Goal: Check status: Check status

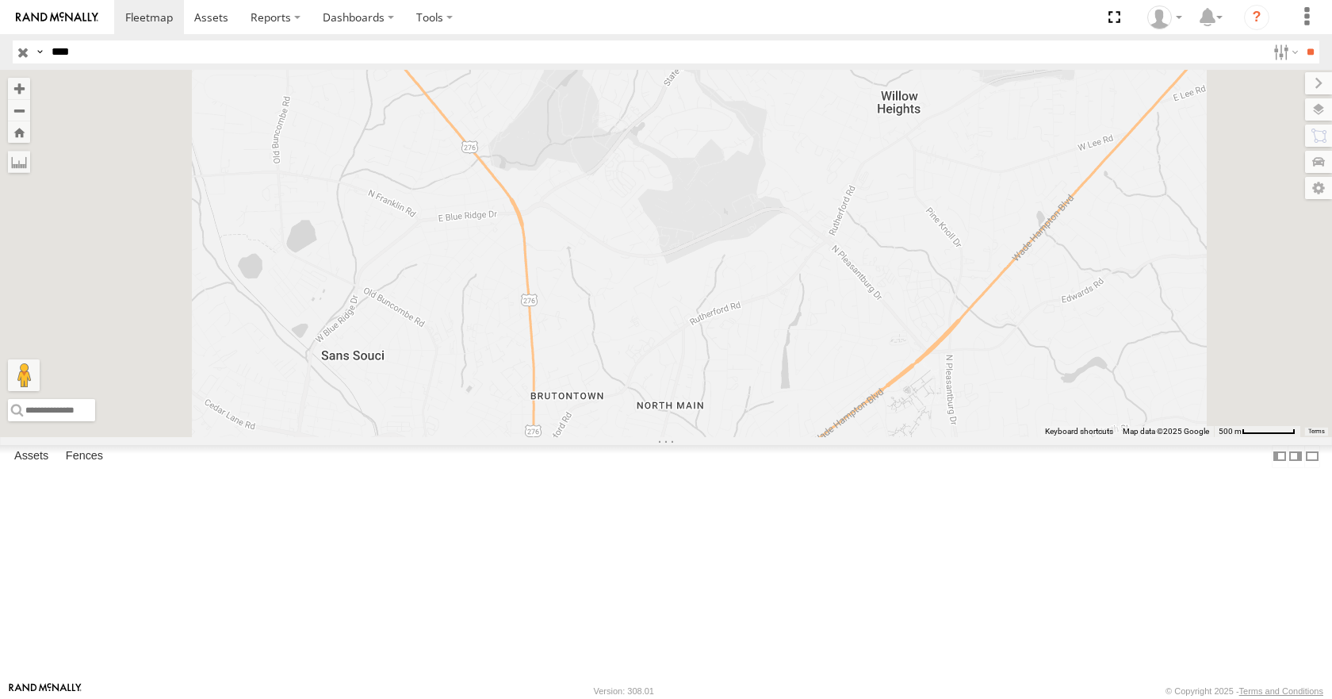
drag, startPoint x: 106, startPoint y: 58, endPoint x: 49, endPoint y: 69, distance: 58.2
click at [50, 69] on header "Search Query Asset ID Asset Label Registration Manufacturer Model VIN Job ID" at bounding box center [666, 52] width 1332 height 36
type input "****"
click at [1301, 40] on input "**" at bounding box center [1310, 51] width 18 height 23
click at [0, 0] on div "4579" at bounding box center [0, 0] width 0 height 0
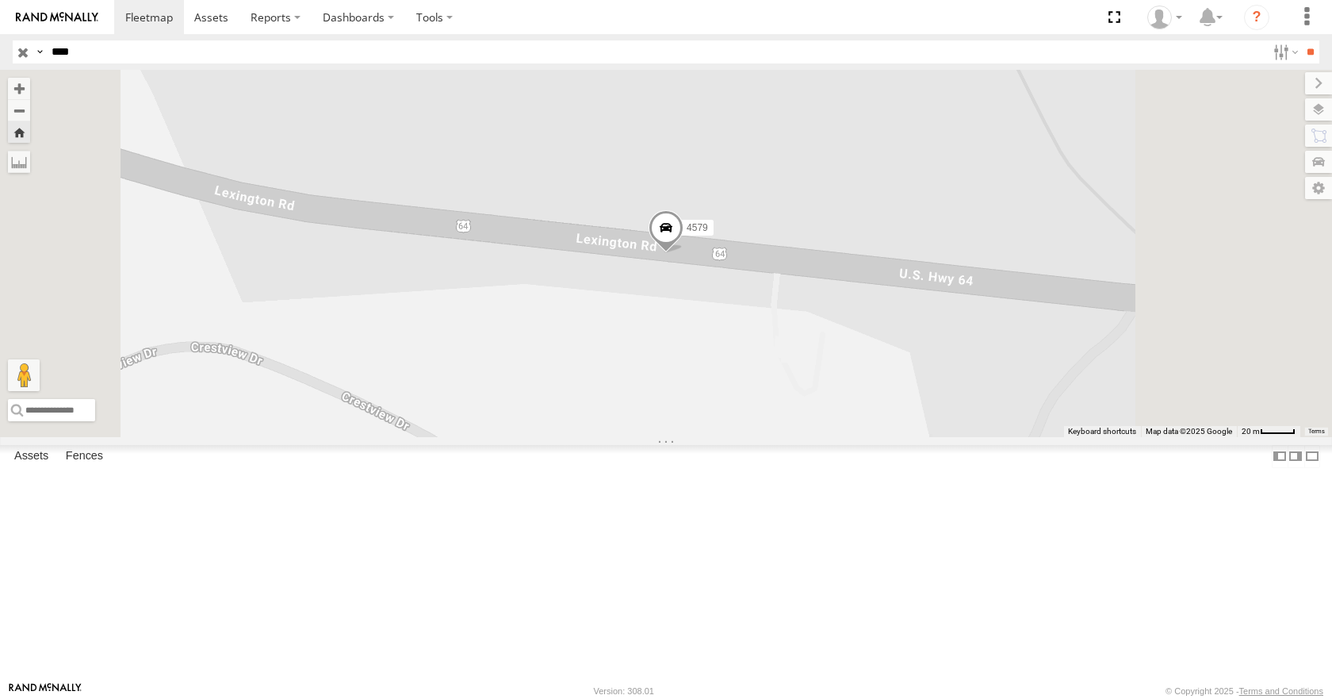
click at [684, 253] on span at bounding box center [666, 231] width 35 height 43
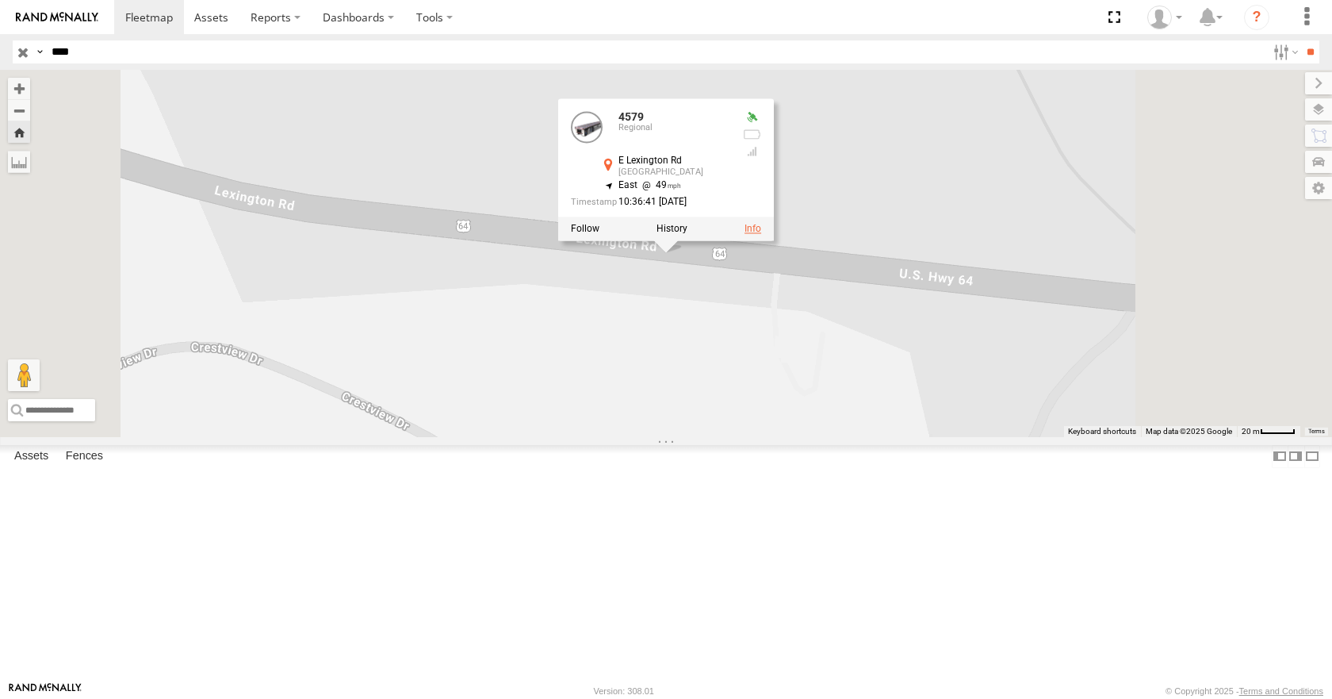
click at [761, 235] on link at bounding box center [753, 229] width 17 height 11
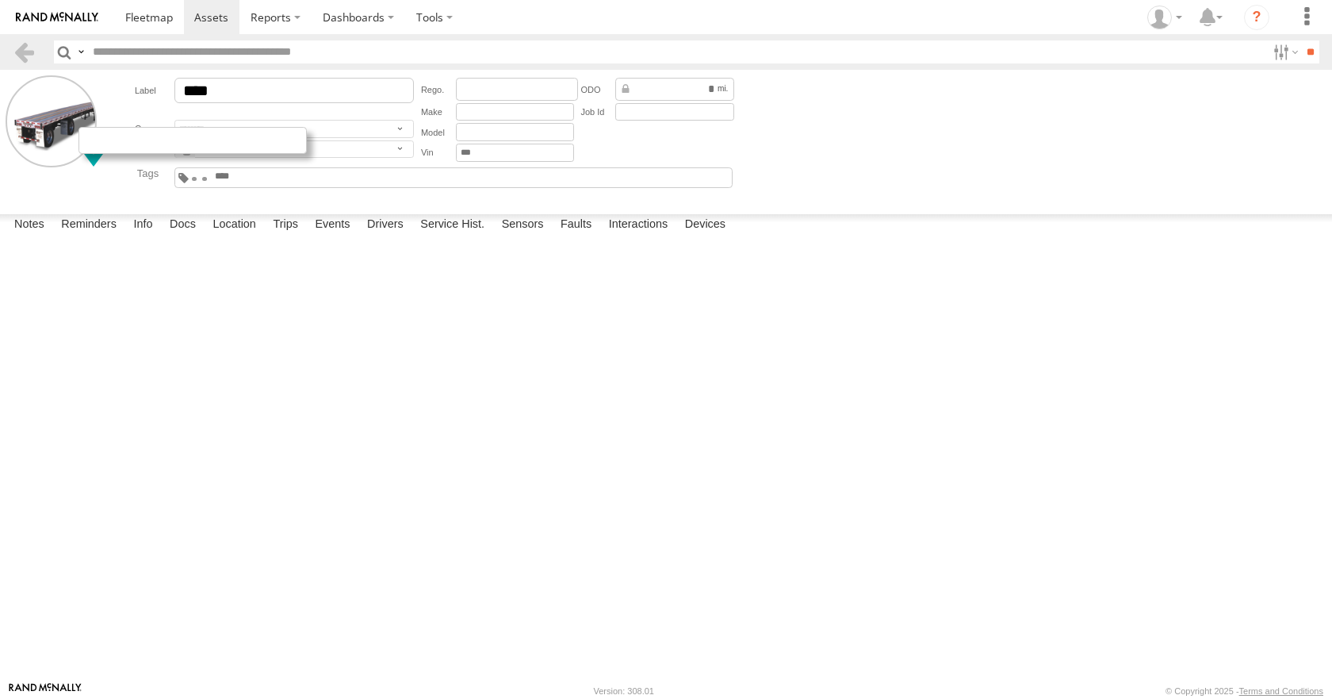
click at [91, 147] on div at bounding box center [193, 140] width 228 height 27
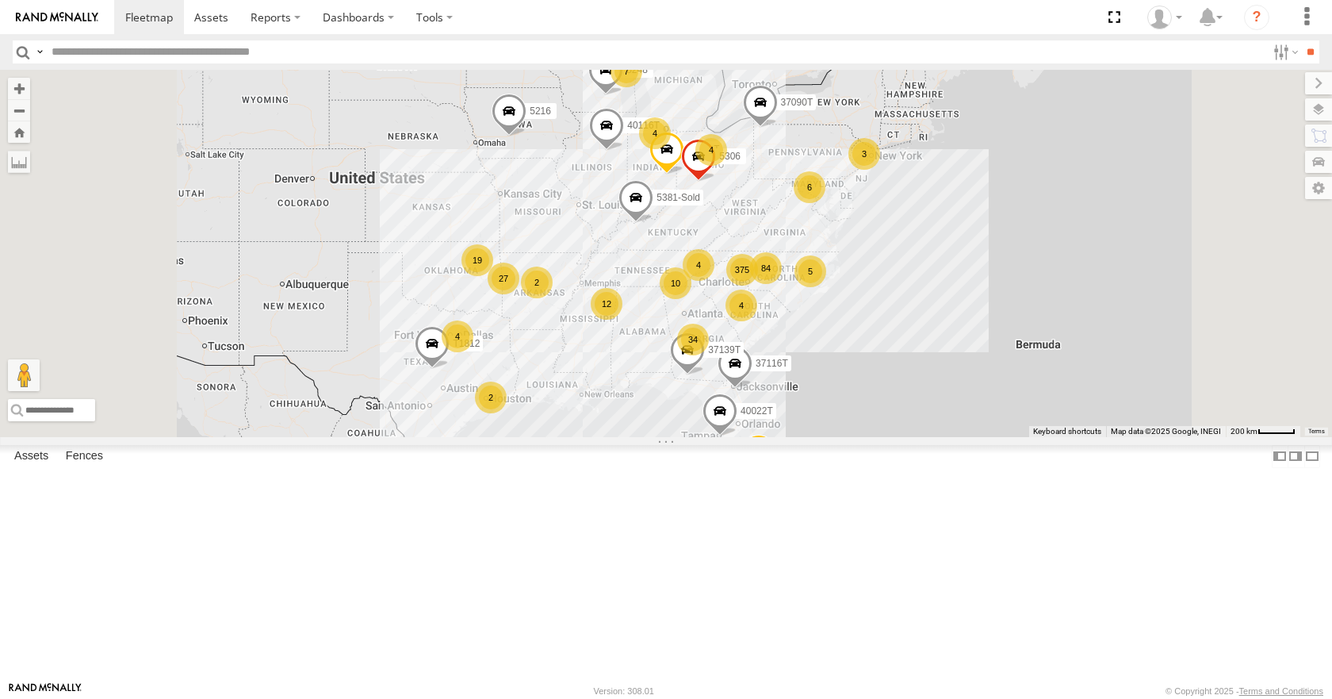
click at [94, 51] on input "text" at bounding box center [655, 51] width 1221 height 23
type input "****"
click at [1301, 40] on input "**" at bounding box center [1310, 51] width 18 height 23
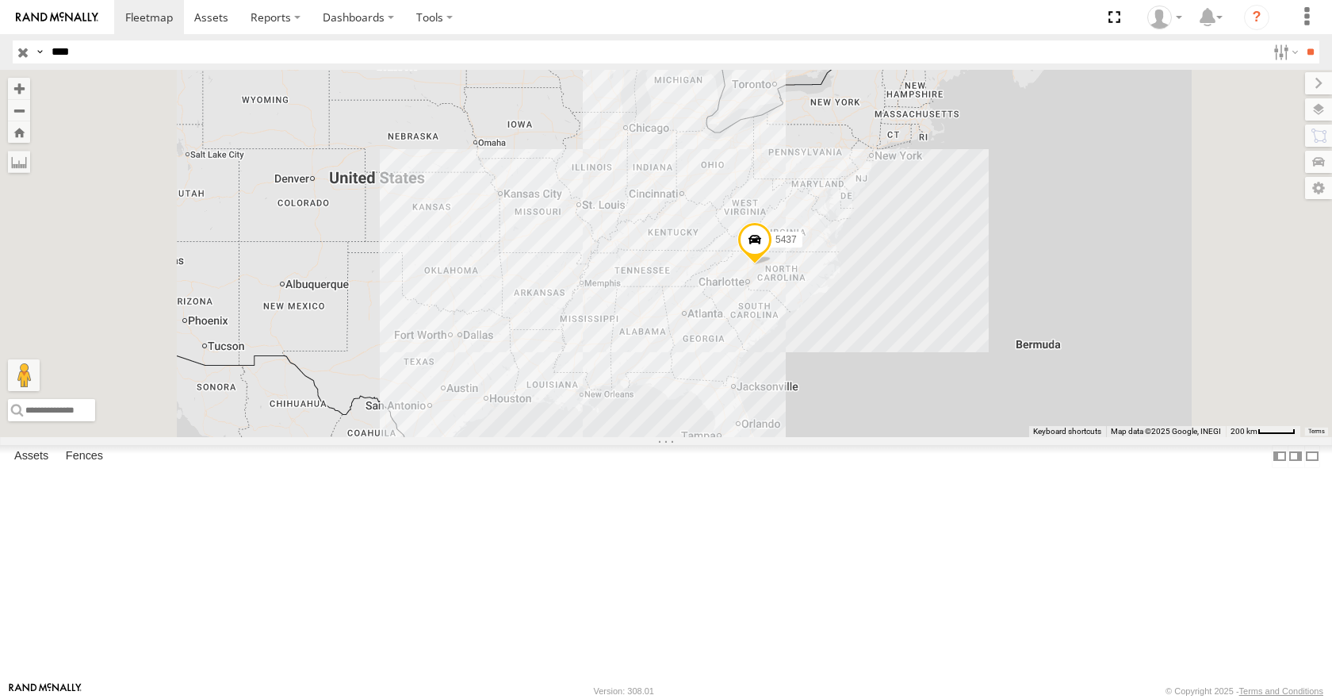
click at [772, 265] on span at bounding box center [754, 243] width 35 height 43
click at [95, 468] on label "Fences" at bounding box center [84, 457] width 53 height 22
click at [0, 0] on div "[PERSON_NAME]-Advance" at bounding box center [0, 0] width 0 height 0
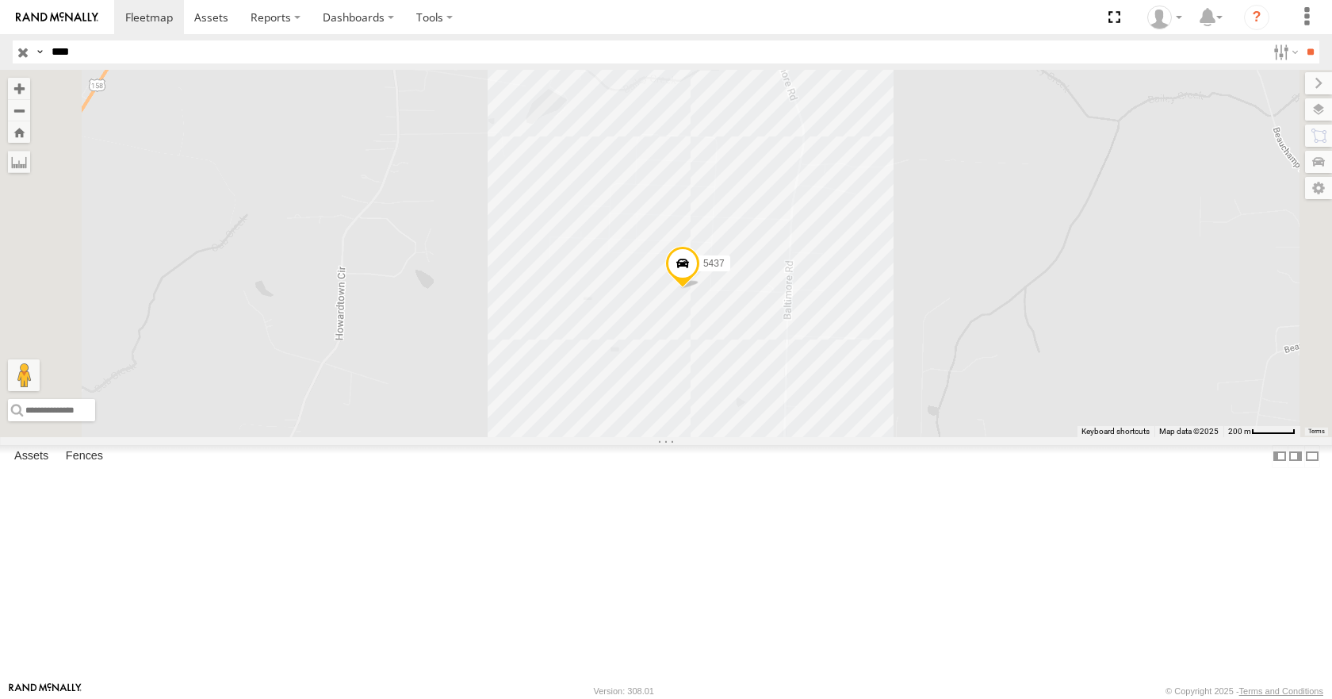
click at [0, 0] on div "[PERSON_NAME]-Advance" at bounding box center [0, 0] width 0 height 0
click at [0, 0] on icon at bounding box center [0, 0] width 0 height 0
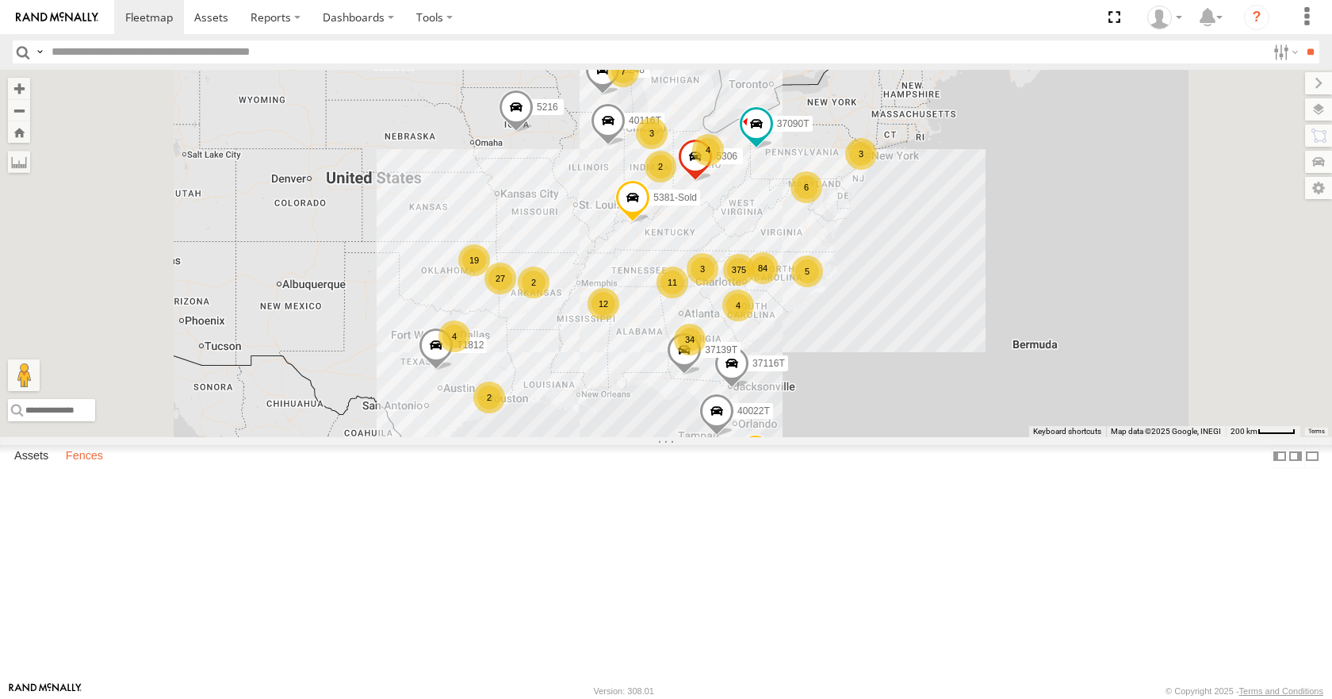
click at [94, 468] on label "Fences" at bounding box center [84, 457] width 53 height 22
click at [0, 0] on div "[PERSON_NAME]-Advance" at bounding box center [0, 0] width 0 height 0
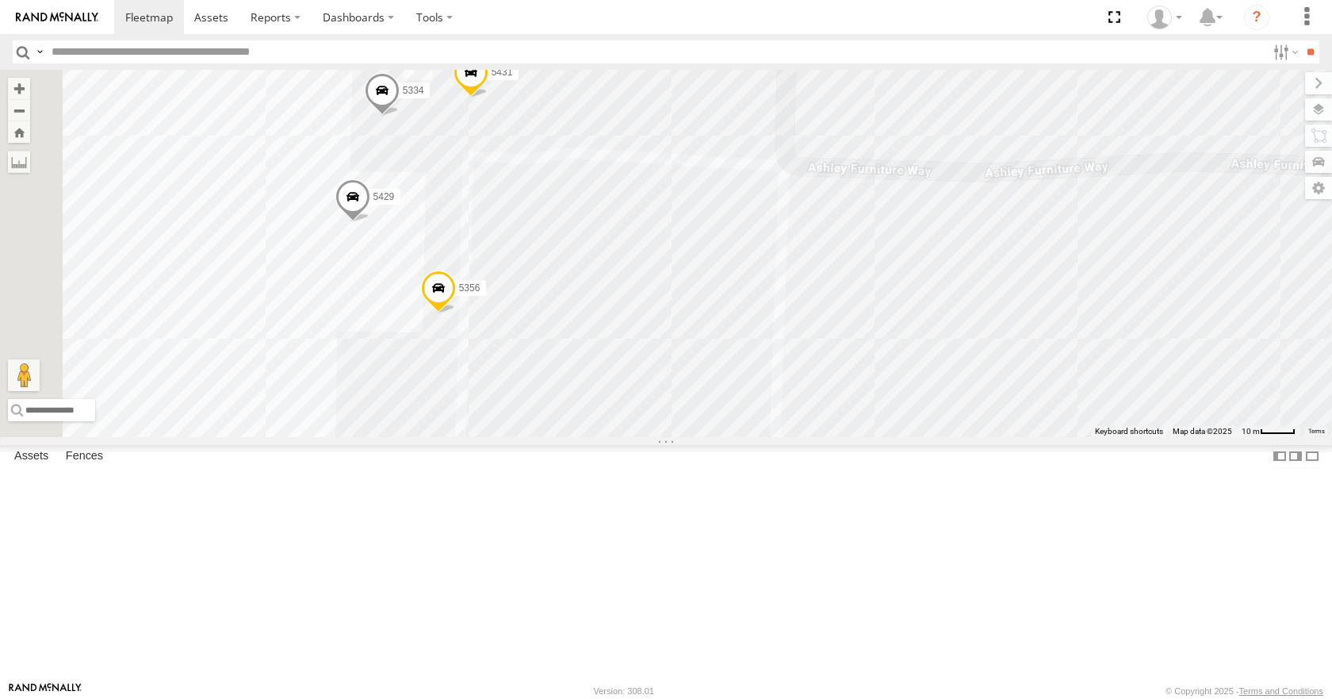
drag, startPoint x: 755, startPoint y: 286, endPoint x: 949, endPoint y: 419, distance: 235.1
click at [949, 419] on div "5356 5431 5429 5334" at bounding box center [666, 253] width 1332 height 366
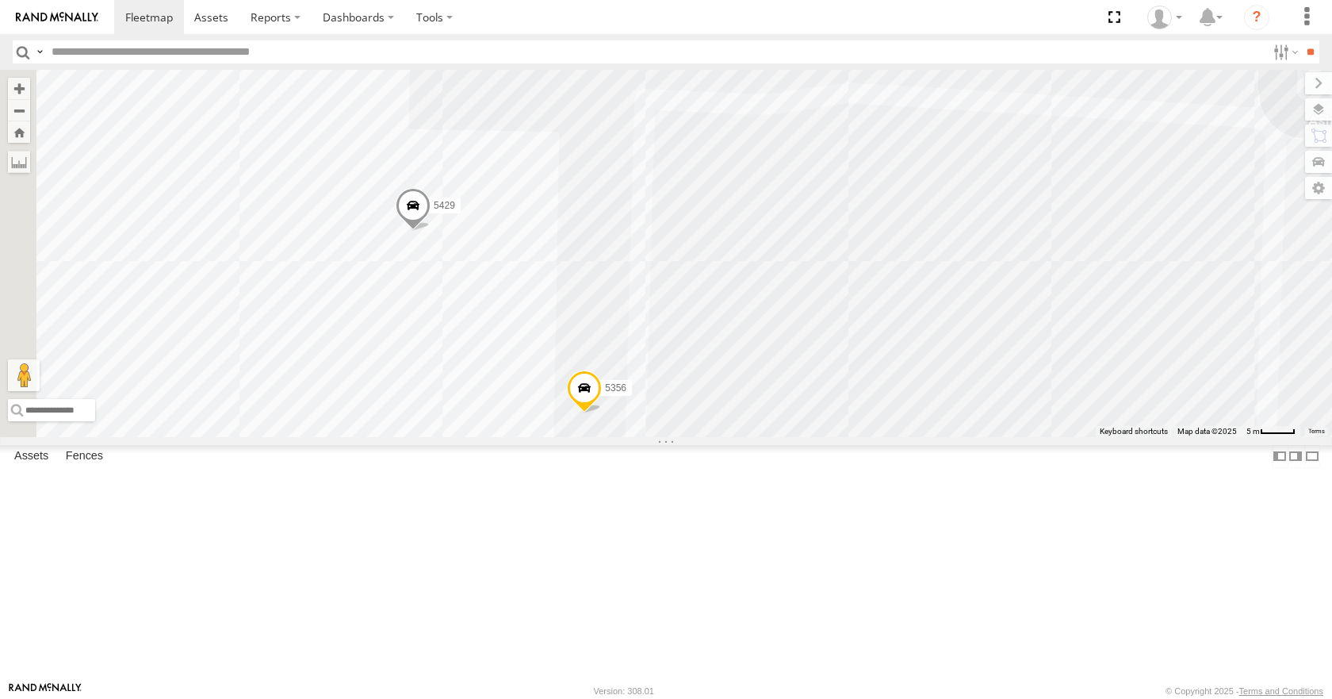
drag, startPoint x: 759, startPoint y: 347, endPoint x: 1053, endPoint y: 343, distance: 294.2
click at [1053, 343] on div "5356 5431 5429 5334" at bounding box center [666, 253] width 1332 height 366
click at [407, 63] on span at bounding box center [389, 41] width 35 height 43
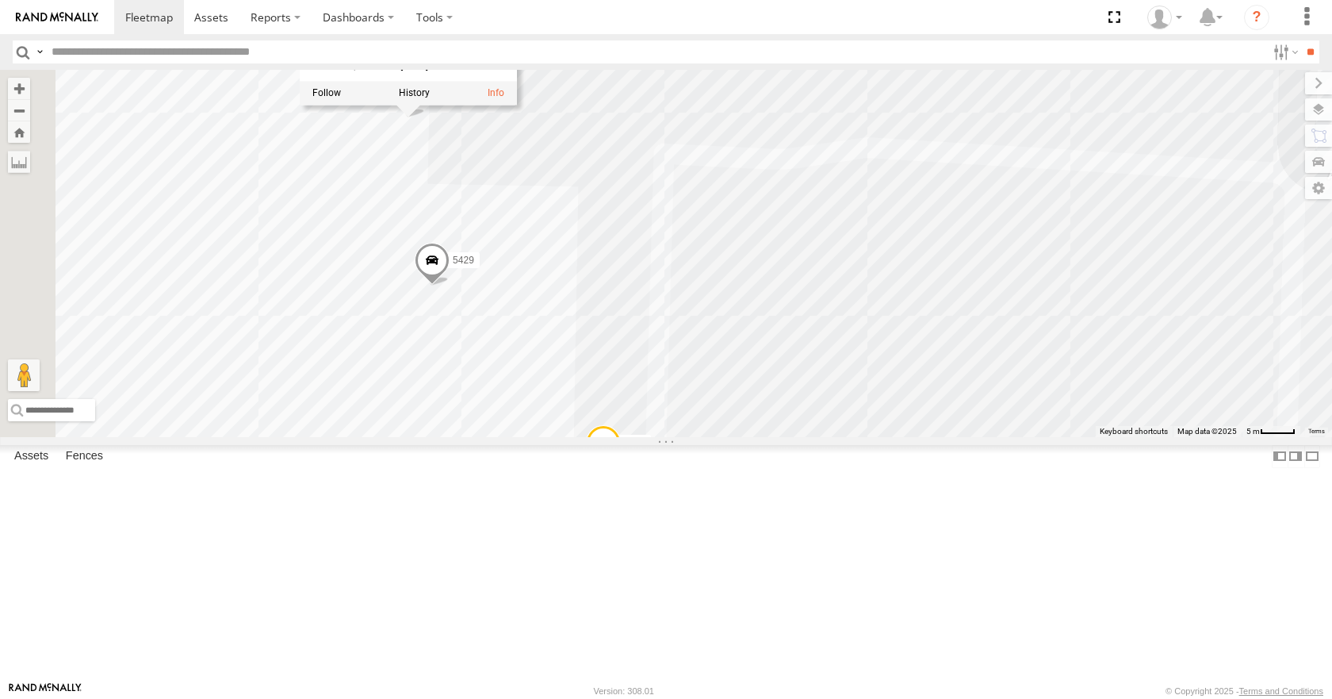
drag, startPoint x: 758, startPoint y: 274, endPoint x: 776, endPoint y: 322, distance: 50.7
click at [776, 322] on div "5356 5431 5429 5334 5437 5445 5437 All Assets Ashley Furniture-Advance 35.96244…" at bounding box center [666, 253] width 1332 height 366
click at [701, 320] on div "5356 5431 5429 5334 5437 5445 5437 All Assets Ashley Furniture-Advance 35.96244…" at bounding box center [666, 253] width 1332 height 366
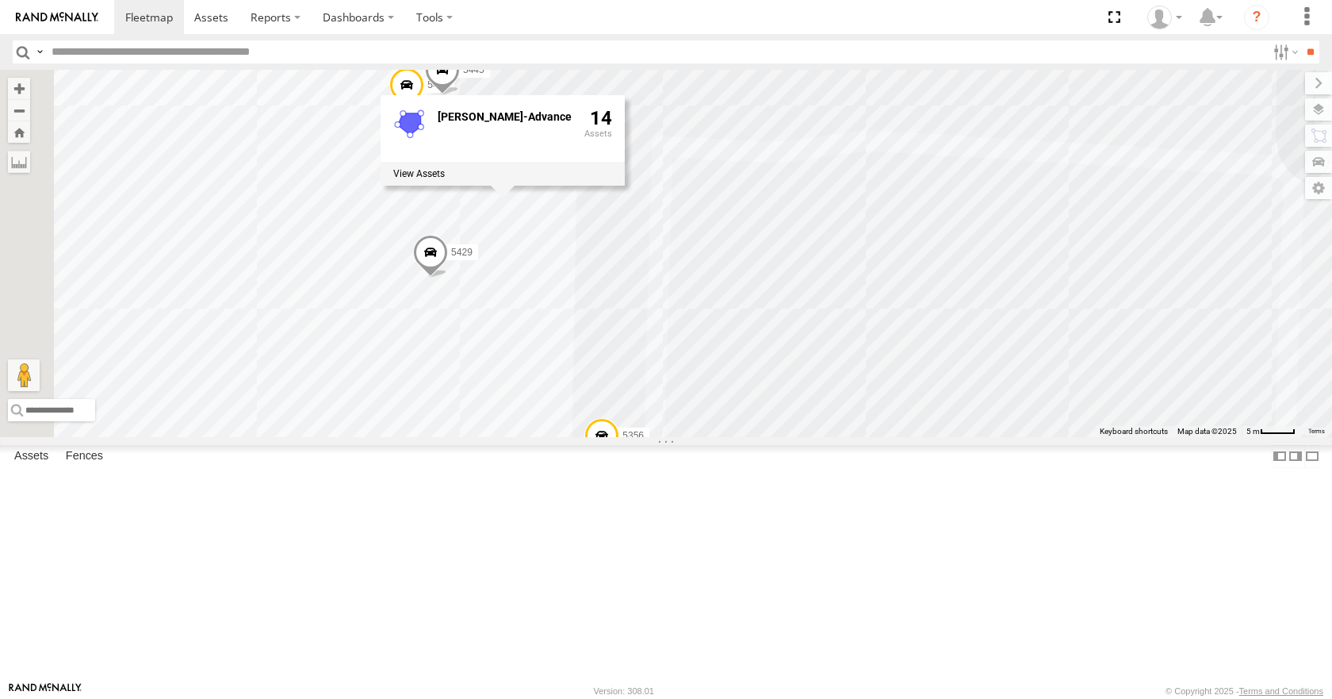
click at [900, 397] on div "5356 5431 5429 5334 5437 5445 Ashley Furniture-Advance 14" at bounding box center [666, 253] width 1332 height 366
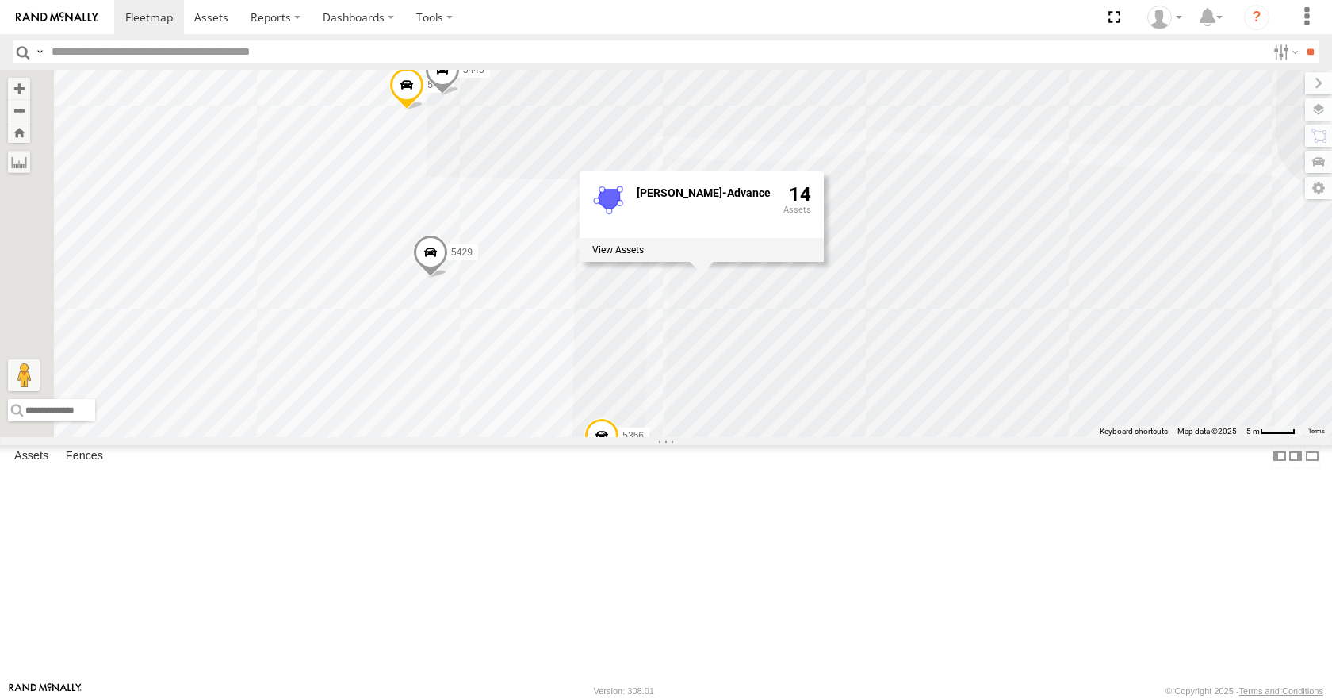
click at [424, 110] on span at bounding box center [406, 88] width 35 height 43
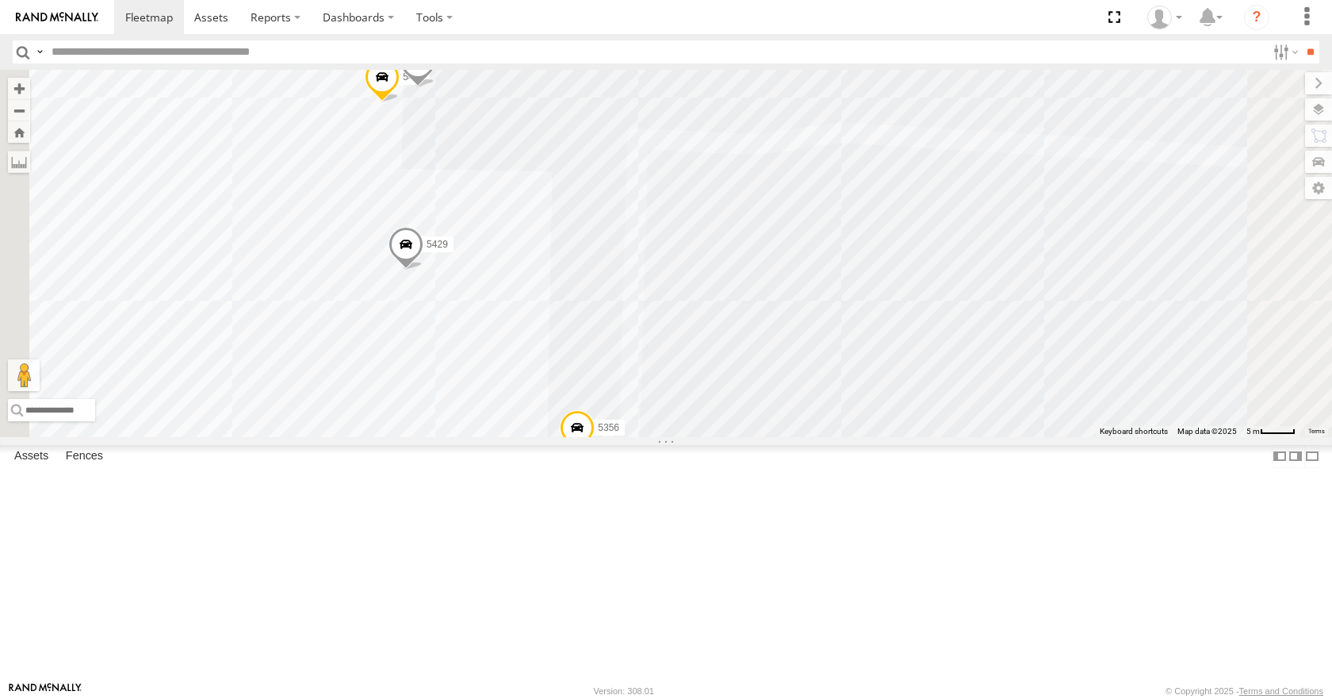
click at [435, 88] on span at bounding box center [417, 66] width 35 height 43
click at [755, 244] on div "5356 5431 5429 5334 5437 5445 5445 Regional Ashley Furniture-Advance 35.96246 ,…" at bounding box center [666, 253] width 1332 height 366
click at [664, 242] on div "5356 5431 5429 5334 5437 5445 Ashley Furniture-Advance 14" at bounding box center [666, 253] width 1332 height 366
click at [666, 353] on div "5356 5431 5429 5334 5437 5445 Ashley Furniture-Advance 14" at bounding box center [666, 253] width 1332 height 366
click at [697, 431] on div "5356 5431 5429 5334 5437 5445 Ashley Furniture-Advance 14" at bounding box center [666, 253] width 1332 height 366
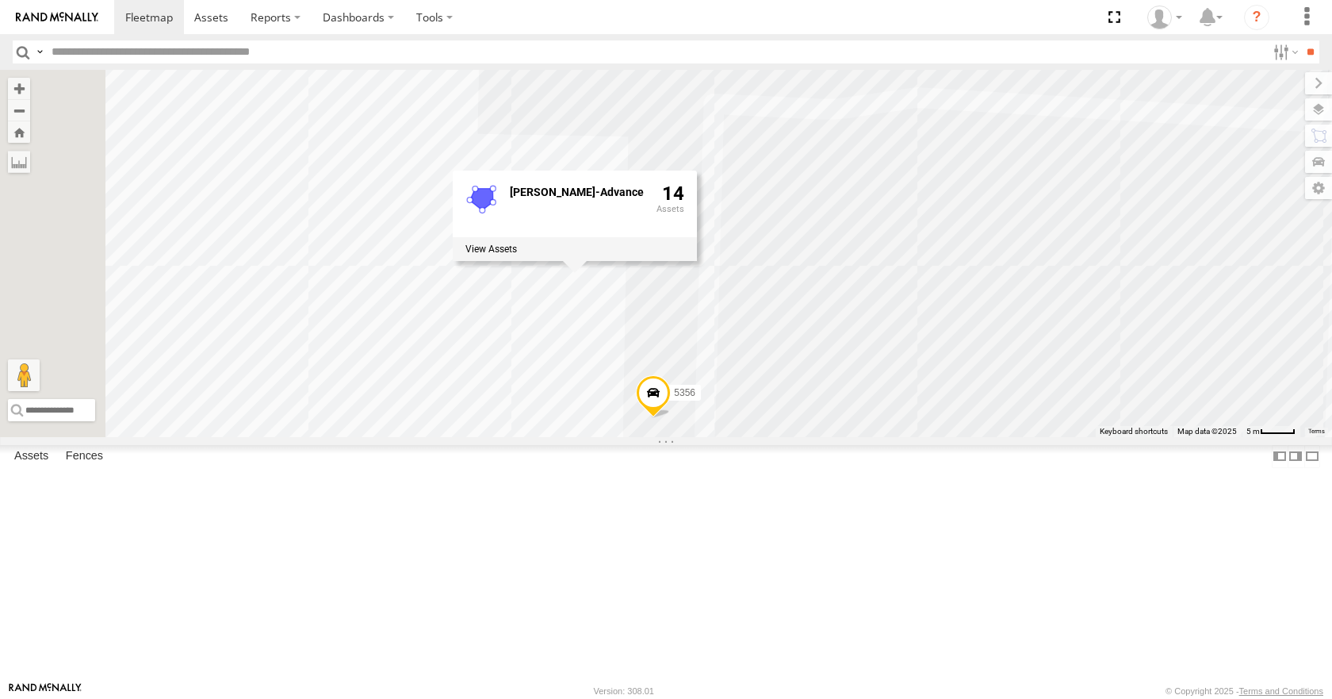
drag, startPoint x: 749, startPoint y: 186, endPoint x: 1059, endPoint y: 174, distance: 310.3
click at [1059, 174] on div "5356 5431 5429 5334 5445 Ashley Furniture-Advance 14" at bounding box center [666, 253] width 1332 height 366
